Goal: Communication & Community: Answer question/provide support

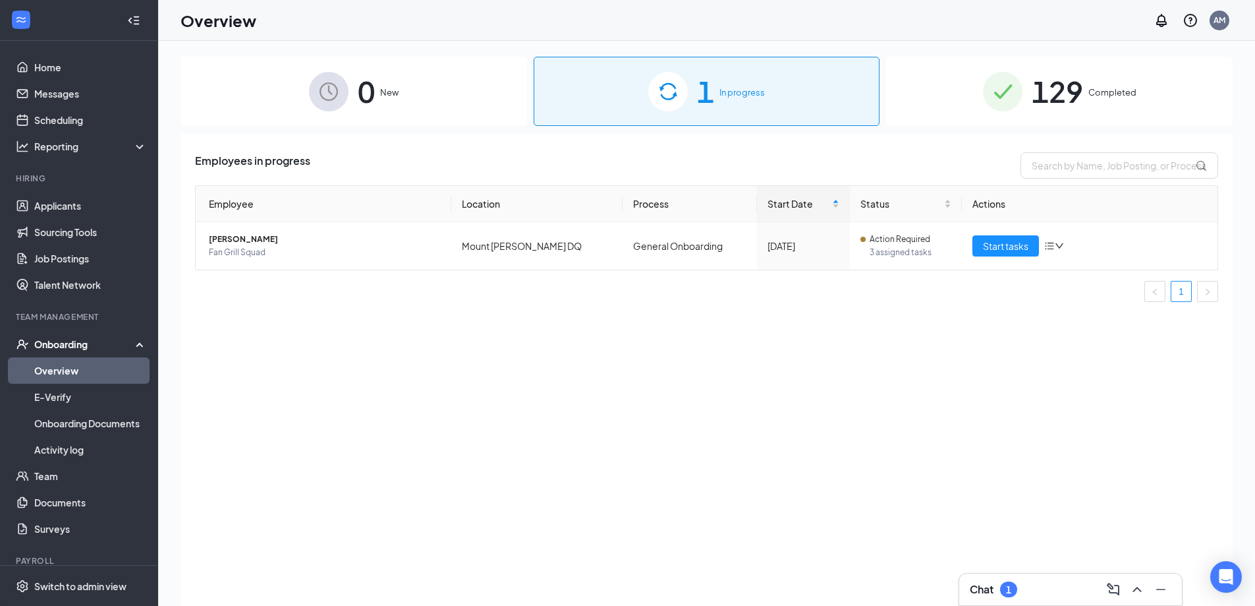
click at [1039, 592] on div "Chat 1" at bounding box center [1071, 589] width 202 height 21
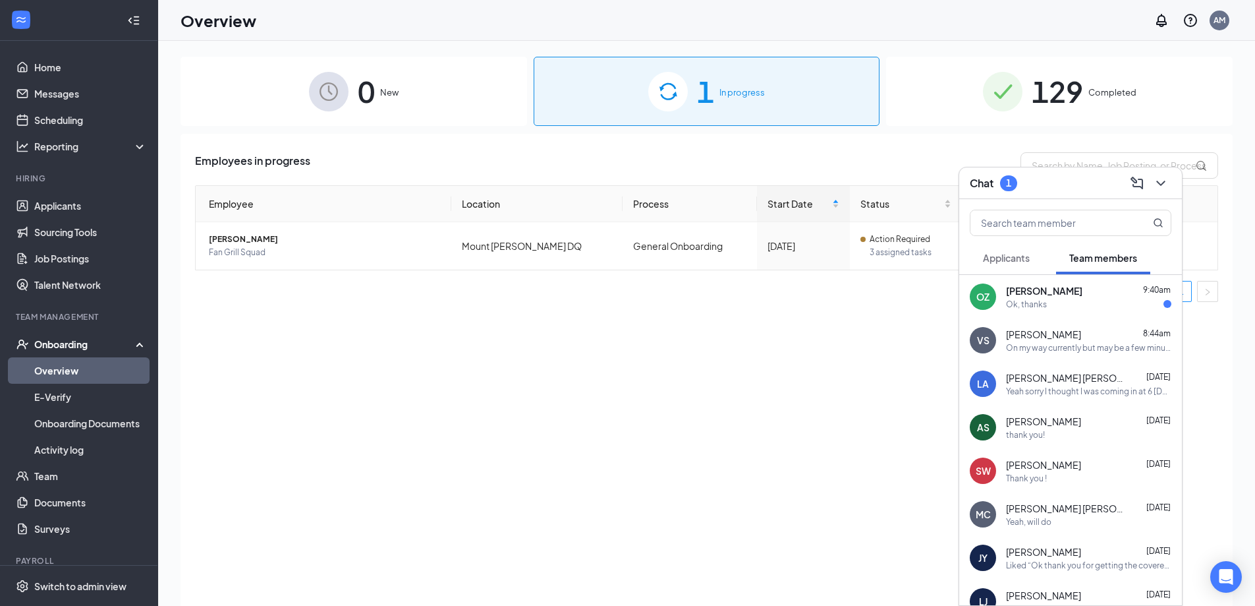
click at [1060, 301] on div "Ok, thanks" at bounding box center [1088, 304] width 165 height 11
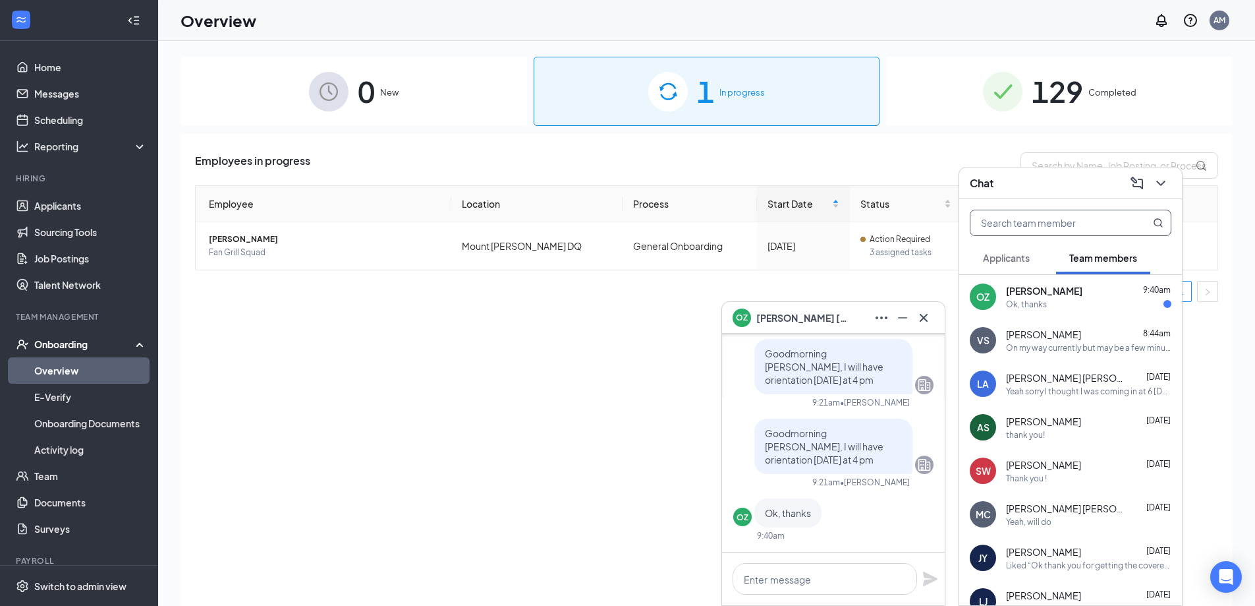
click at [1033, 227] on input "text" at bounding box center [1049, 222] width 156 height 25
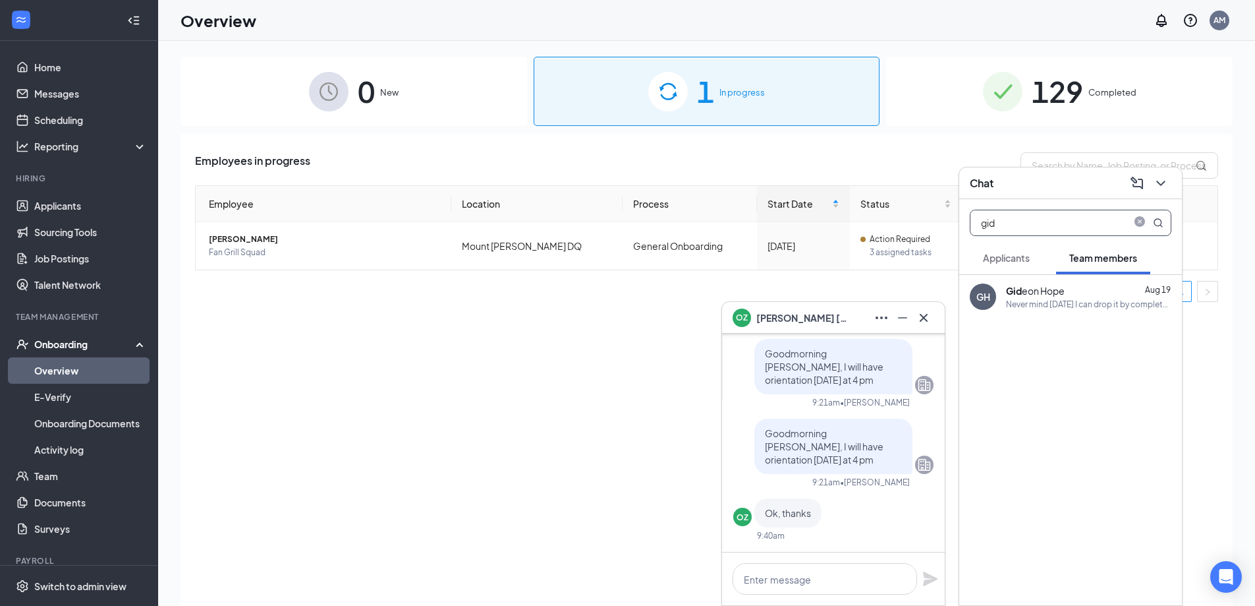
type input "gid"
click at [1033, 290] on div "Gid eon Hope" at bounding box center [1035, 290] width 59 height 13
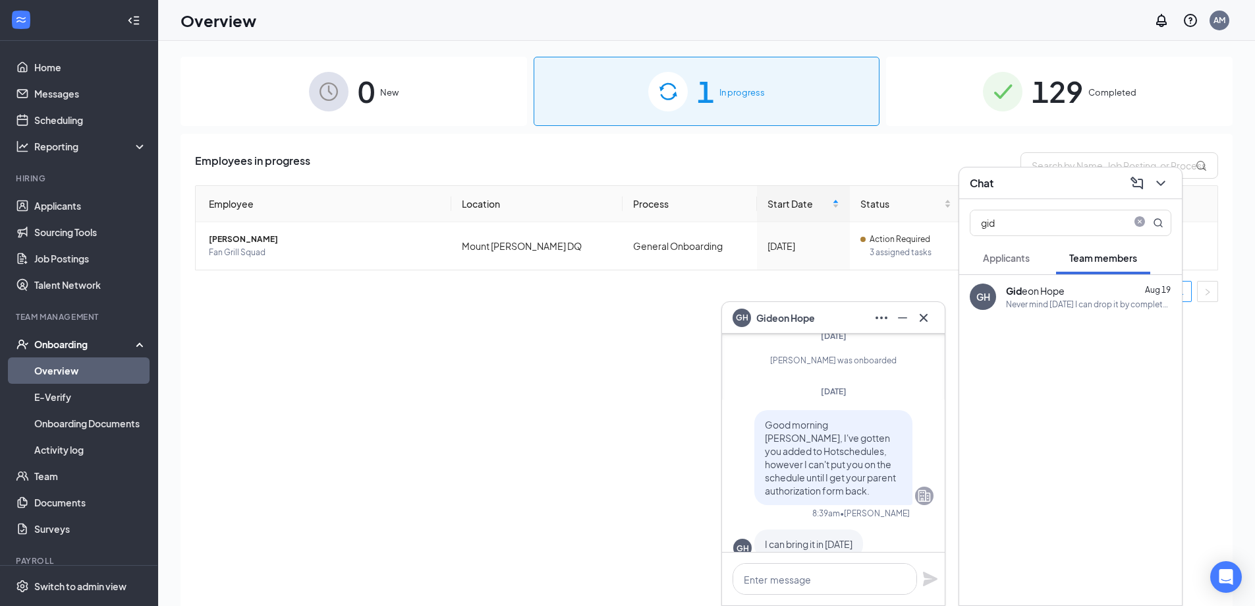
scroll to position [-66, 0]
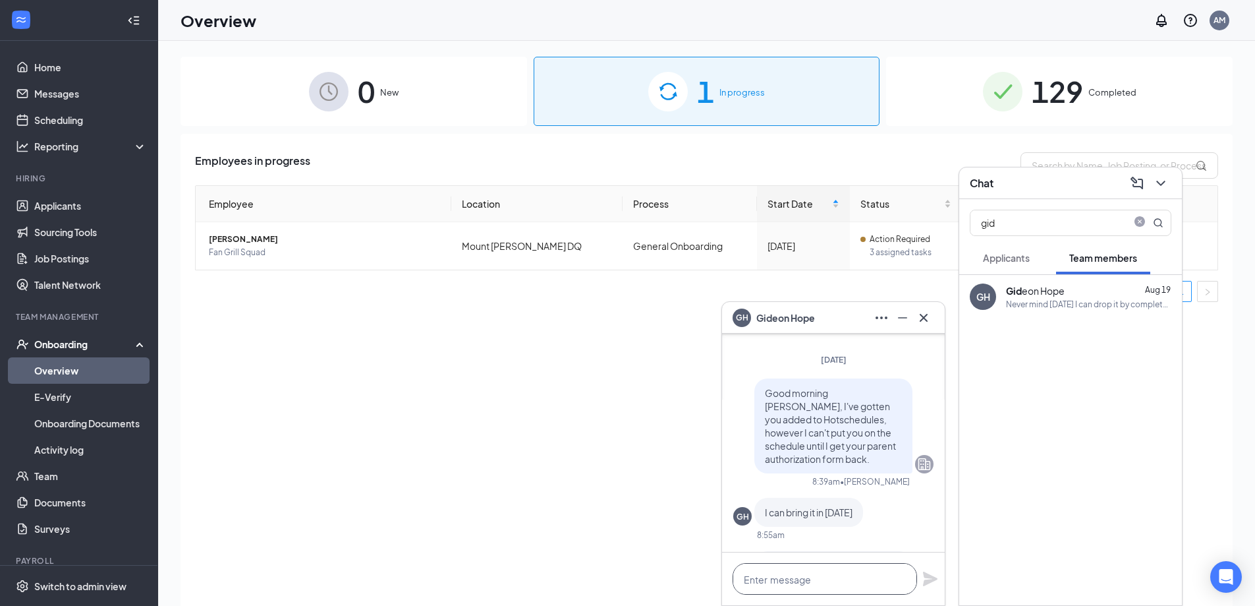
click at [849, 579] on textarea at bounding box center [825, 579] width 185 height 32
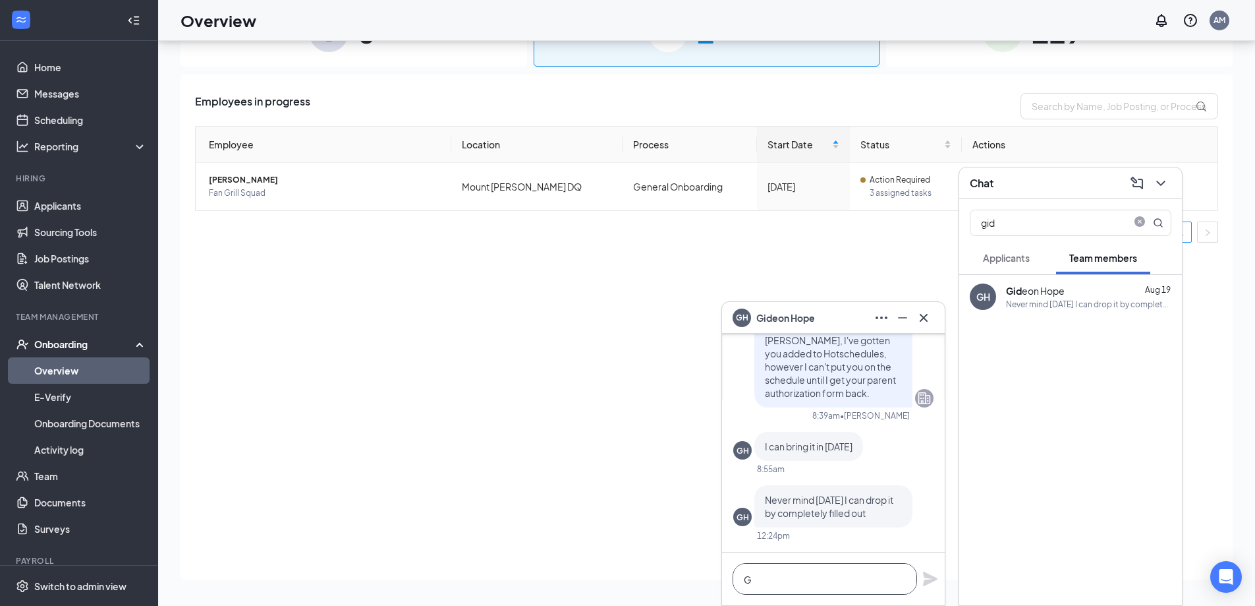
scroll to position [1, 0]
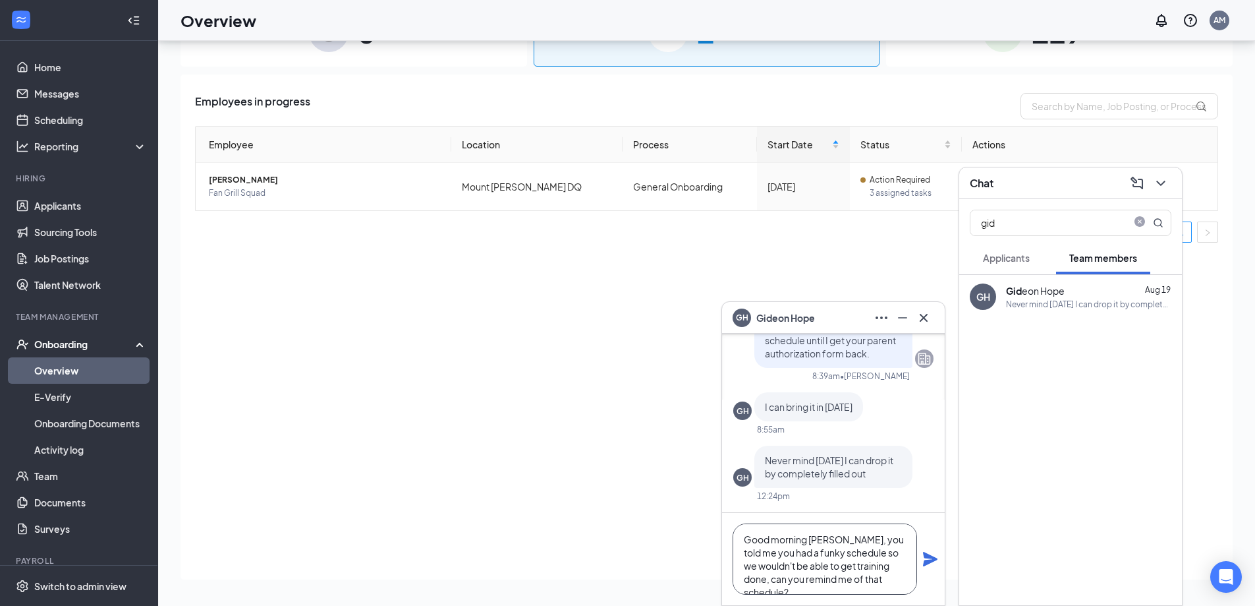
type textarea "Good morning [PERSON_NAME], you told me you had a funky schedule so we wouldn't…"
click at [927, 552] on icon "Plane" at bounding box center [931, 559] width 16 height 16
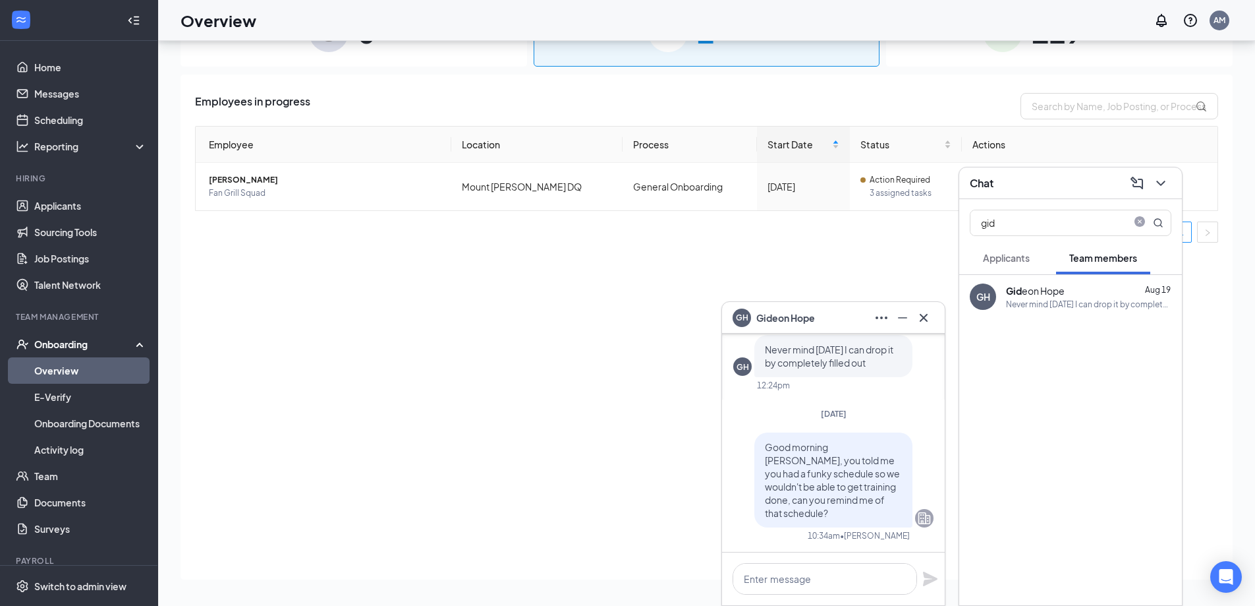
scroll to position [0, 0]
click at [929, 320] on icon "Cross" at bounding box center [924, 318] width 16 height 16
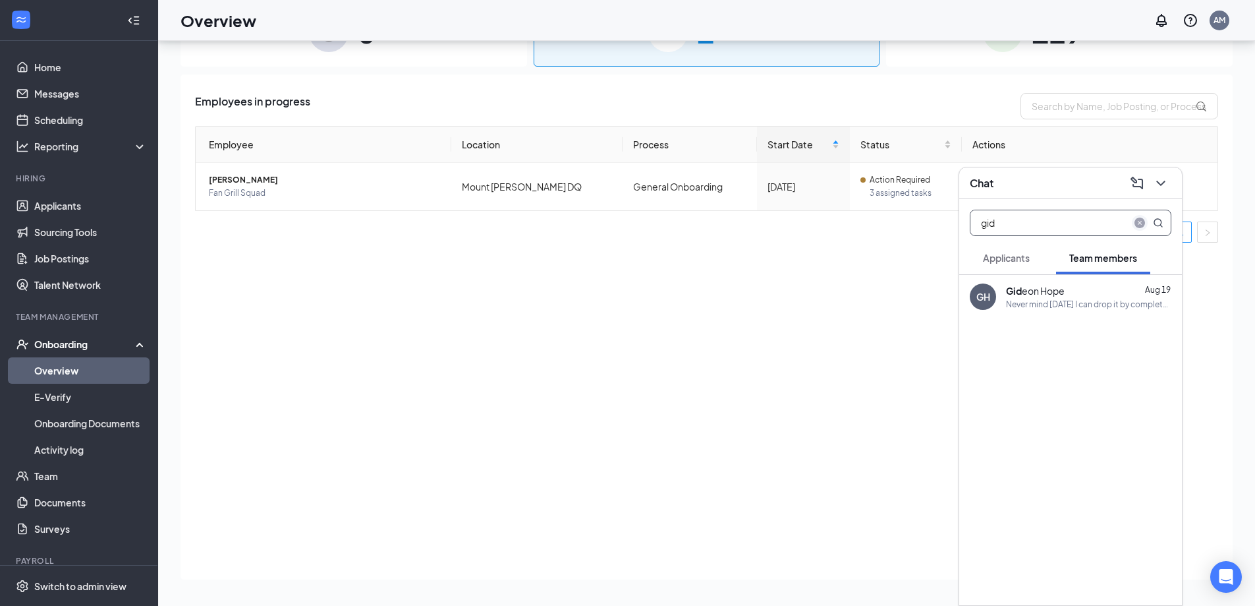
click at [1142, 223] on icon "close-circle" at bounding box center [1140, 222] width 11 height 11
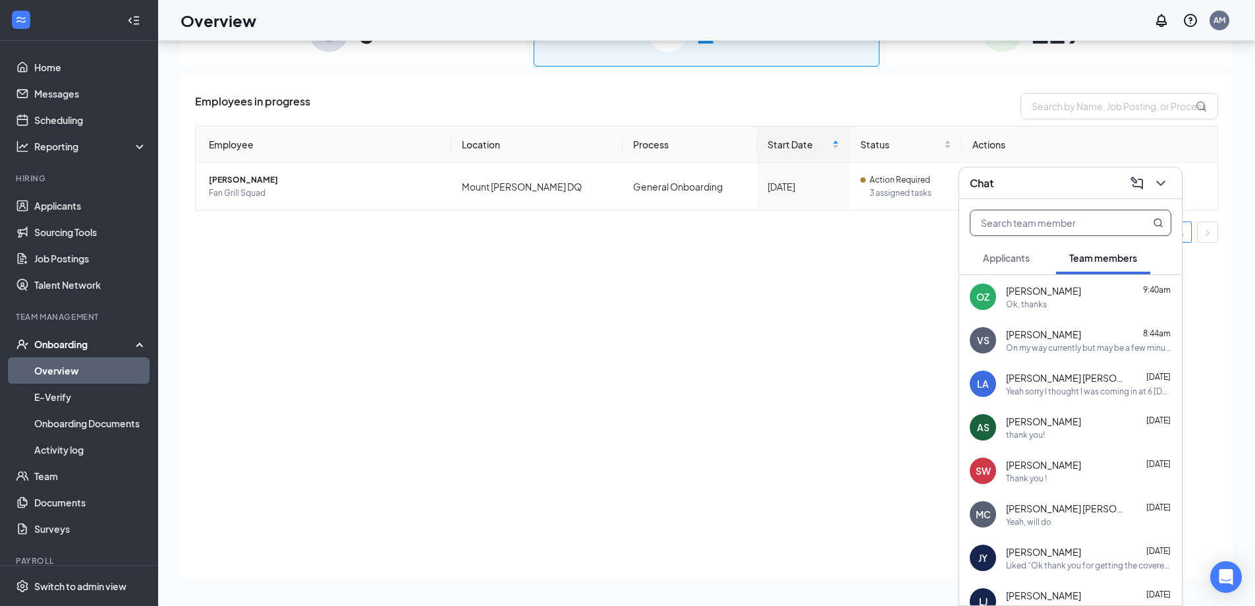
click at [1165, 188] on icon "ChevronDown" at bounding box center [1161, 183] width 16 height 16
